Goal: Navigation & Orientation: Find specific page/section

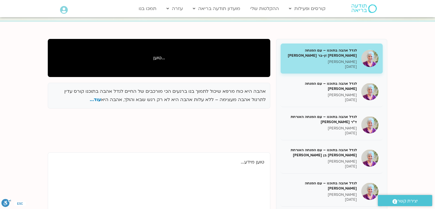
scroll to position [43, 0]
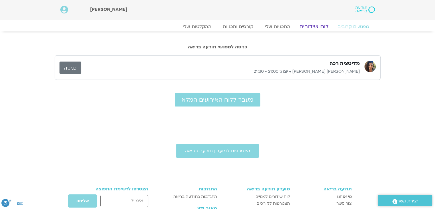
click at [316, 29] on link "לוח שידורים" at bounding box center [313, 26] width 43 height 7
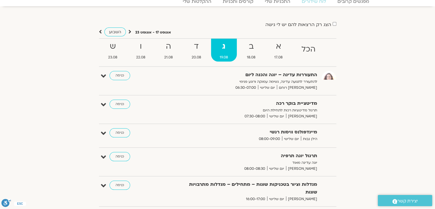
scroll to position [23, 0]
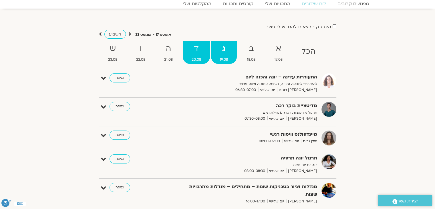
click at [197, 51] on strong "ד" at bounding box center [196, 48] width 27 height 13
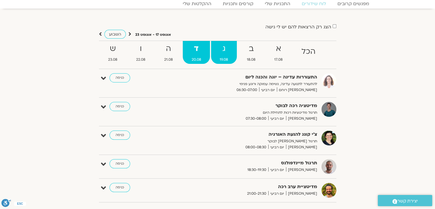
click at [218, 54] on strong "ג" at bounding box center [224, 48] width 26 height 13
